Goal: Task Accomplishment & Management: Manage account settings

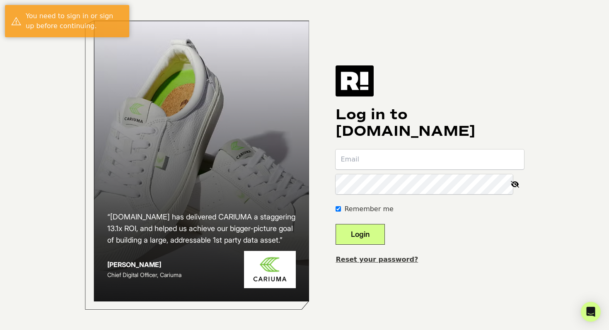
click at [0, 330] on com-1password-button at bounding box center [0, 330] width 0 height 0
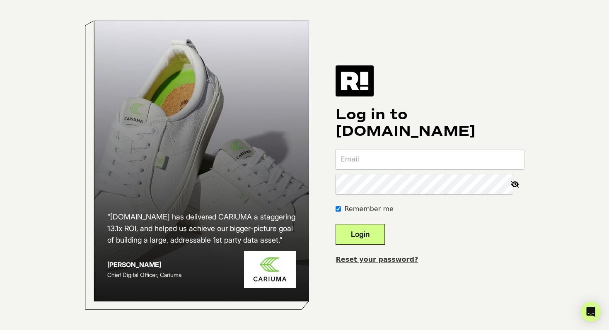
type input "[EMAIL_ADDRESS][DOMAIN_NAME]"
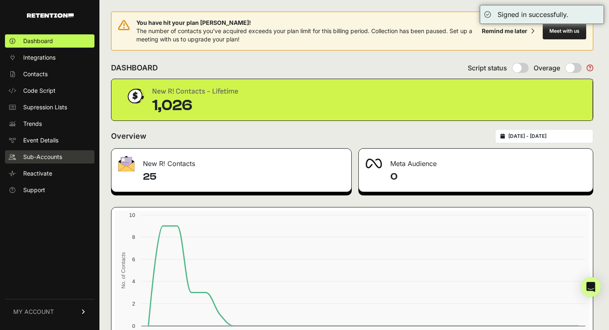
click at [55, 157] on span "Sub-Accounts" at bounding box center [42, 157] width 39 height 8
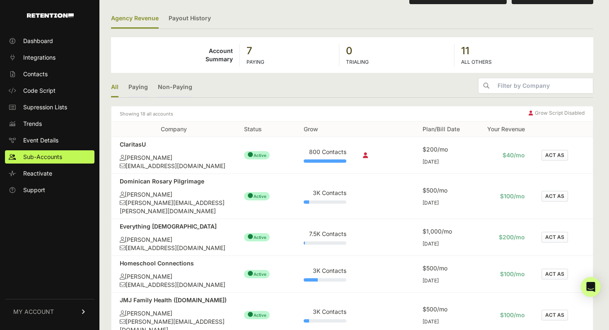
scroll to position [79, 0]
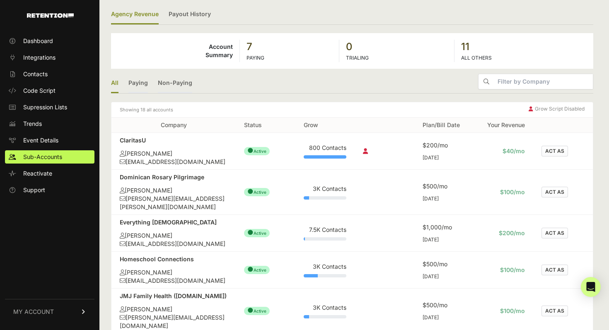
click at [556, 265] on button "ACT AS" at bounding box center [554, 270] width 26 height 11
